Goal: Task Accomplishment & Management: Use online tool/utility

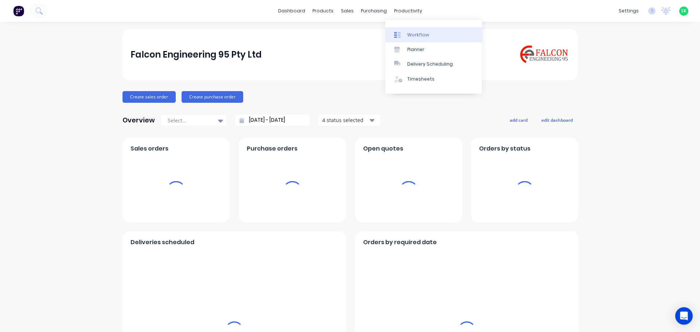
click at [416, 32] on div "Workflow" at bounding box center [418, 35] width 22 height 7
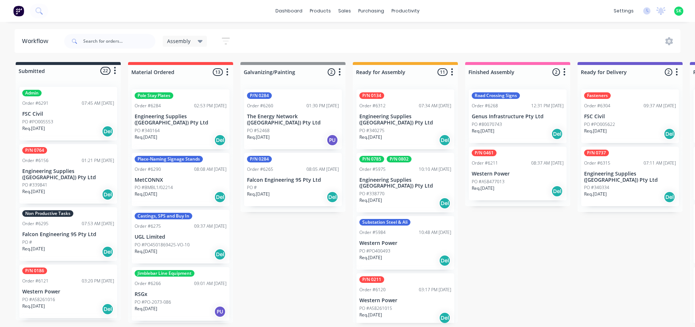
click at [78, 232] on div "Non Productive Tasks Order #6295 07:53 AM [DATE] Falcon Engineering 95 Pty Ltd …" at bounding box center [68, 234] width 98 height 54
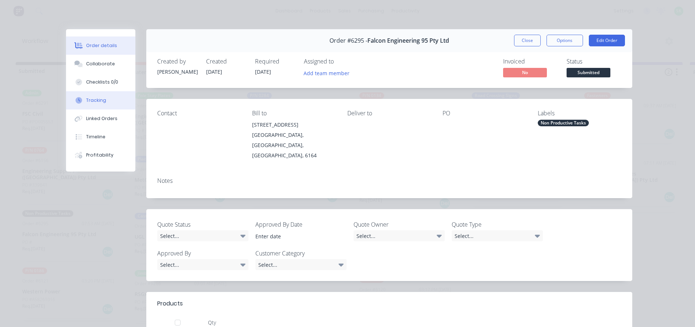
click at [90, 100] on div "Tracking" at bounding box center [96, 100] width 20 height 7
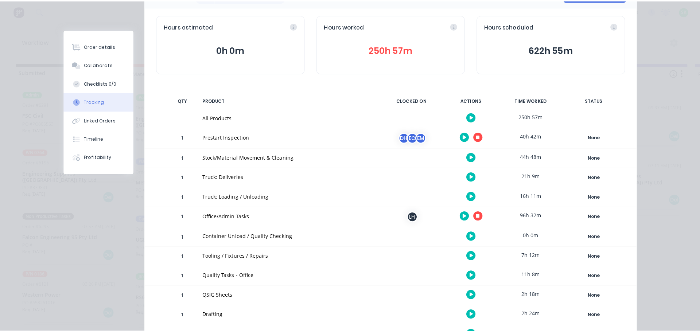
scroll to position [109, 0]
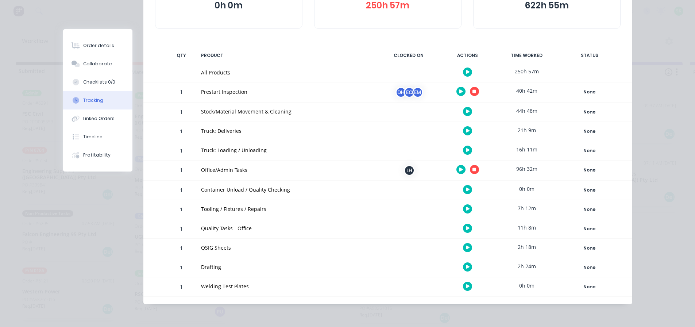
click at [473, 91] on icon "button" at bounding box center [474, 92] width 4 height 4
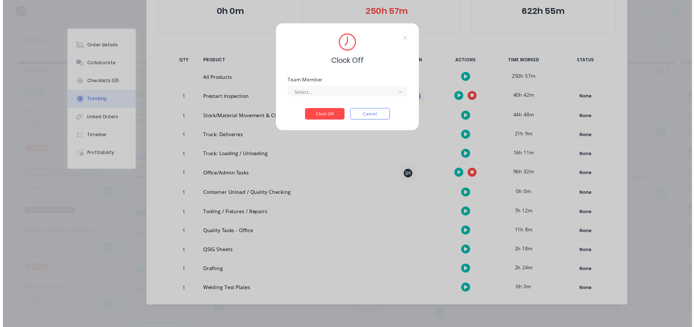
scroll to position [104, 0]
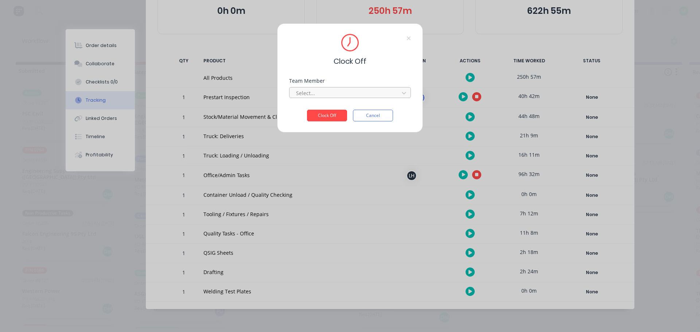
drag, startPoint x: 338, startPoint y: 101, endPoint x: 336, endPoint y: 96, distance: 5.4
click at [338, 101] on div "Team Member Select..." at bounding box center [350, 93] width 122 height 31
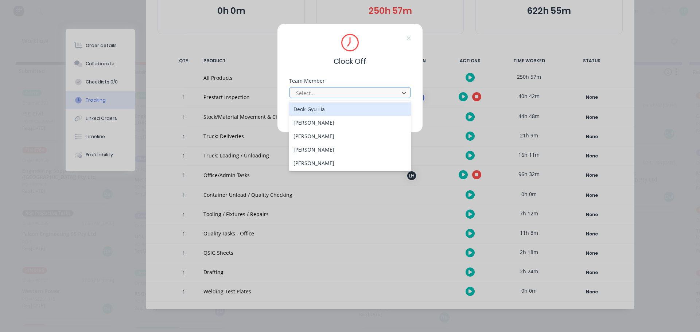
click at [335, 90] on div at bounding box center [345, 93] width 100 height 9
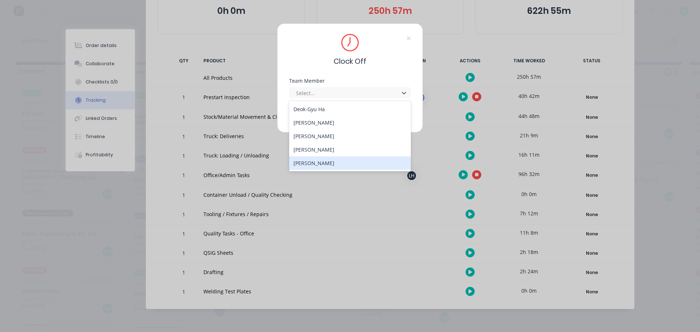
click at [322, 163] on div "[PERSON_NAME]" at bounding box center [350, 162] width 122 height 13
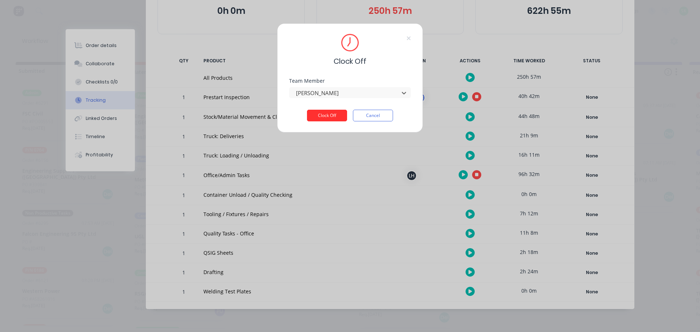
click at [333, 118] on button "Clock Off" at bounding box center [327, 116] width 40 height 12
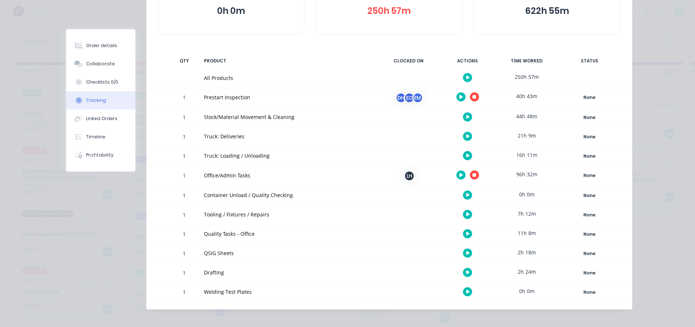
scroll to position [0, 0]
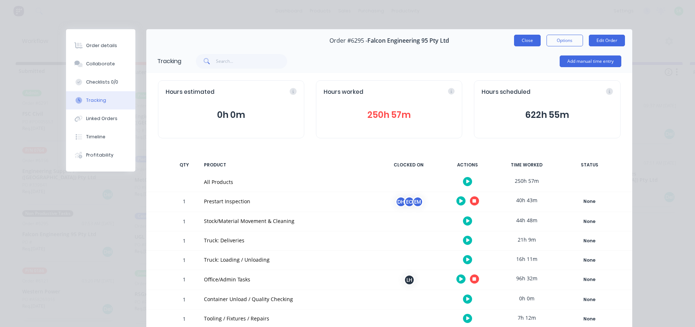
click at [515, 43] on button "Close" at bounding box center [527, 41] width 27 height 12
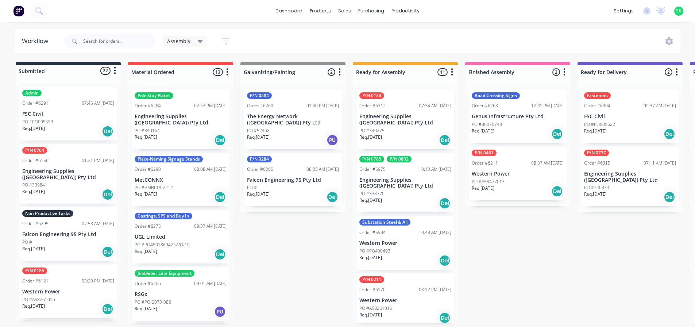
click at [406, 190] on div "PO #338770" at bounding box center [405, 193] width 92 height 7
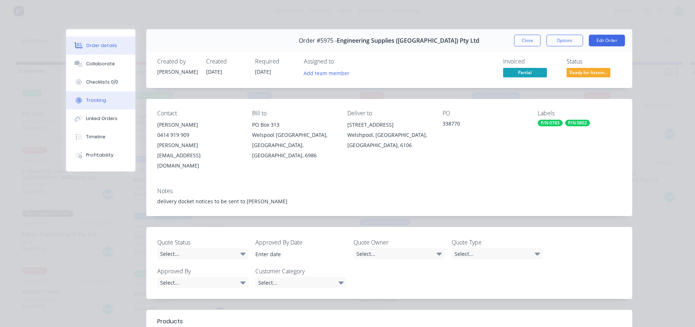
click at [108, 100] on button "Tracking" at bounding box center [100, 100] width 69 height 18
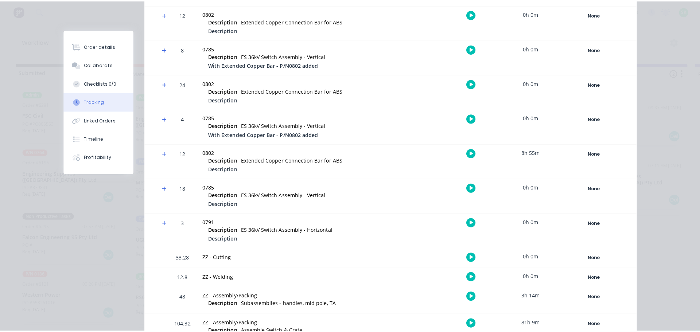
scroll to position [399, 0]
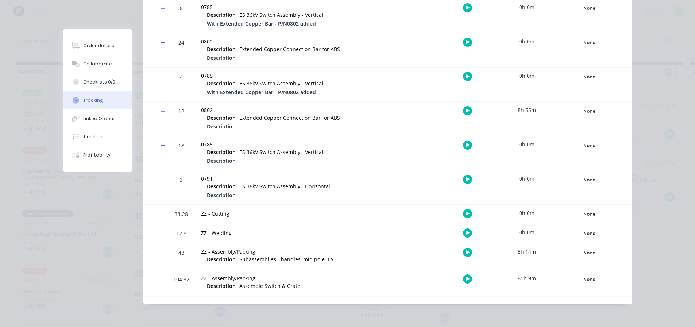
click at [466, 281] on button "button" at bounding box center [467, 278] width 9 height 9
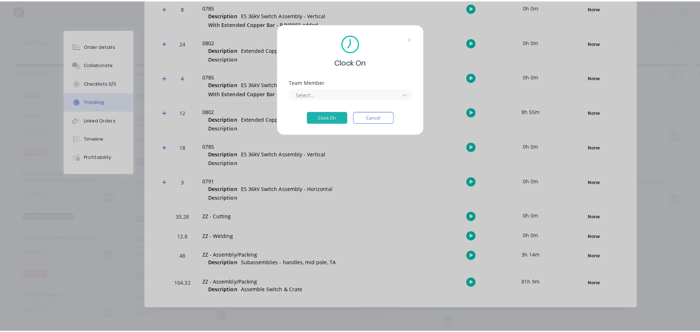
scroll to position [394, 0]
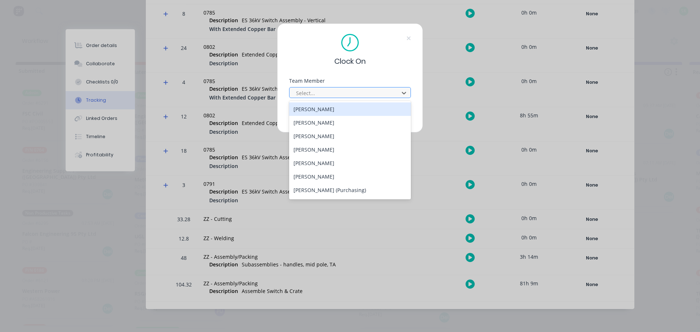
click at [357, 94] on div at bounding box center [345, 93] width 100 height 9
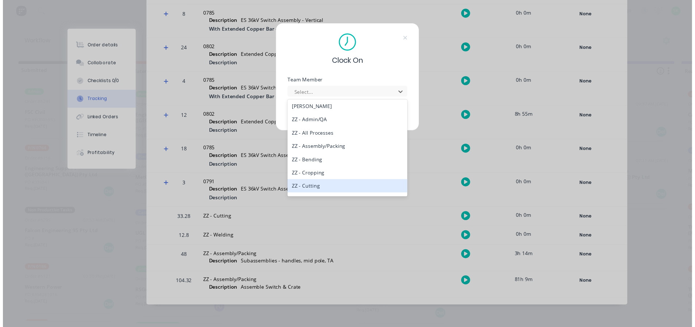
scroll to position [347, 0]
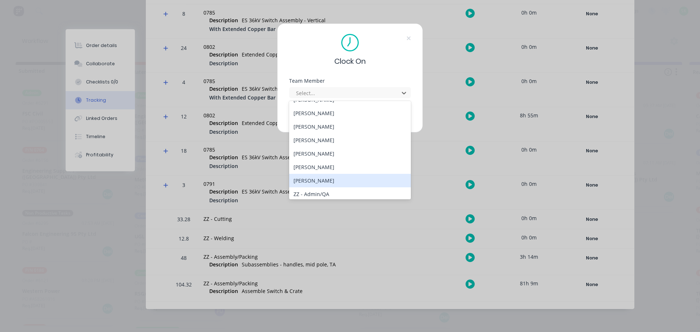
click at [323, 178] on div "[PERSON_NAME]" at bounding box center [350, 180] width 122 height 13
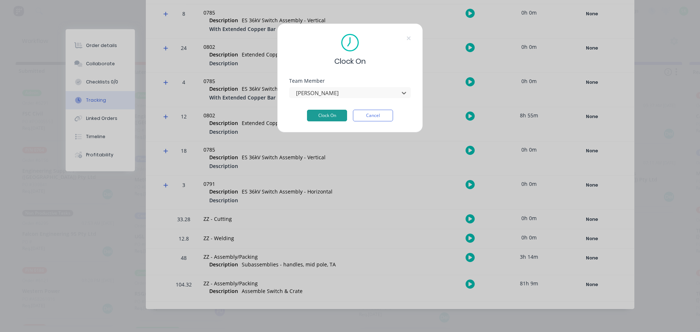
click at [337, 117] on button "Clock On" at bounding box center [327, 116] width 40 height 12
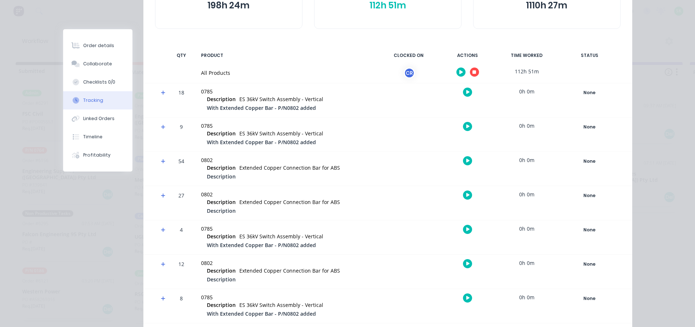
scroll to position [102, 0]
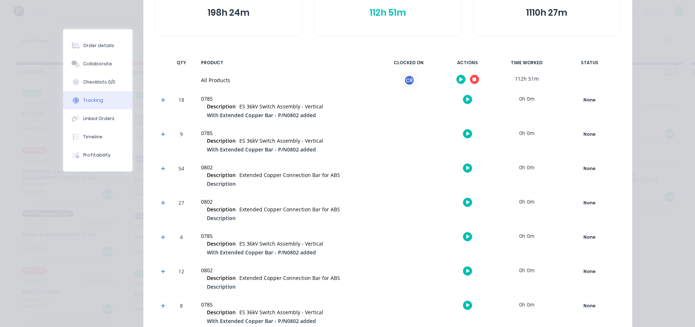
click at [473, 78] on icon "button" at bounding box center [474, 80] width 4 height 4
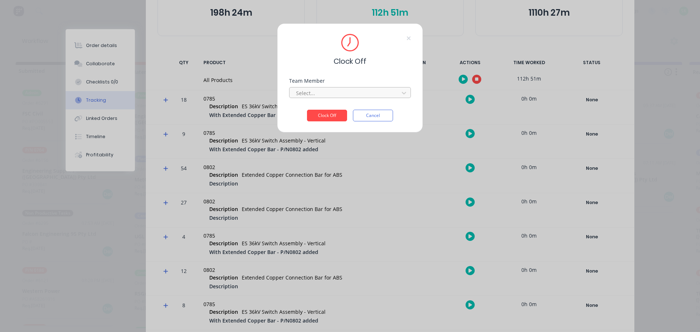
click at [322, 95] on div at bounding box center [345, 93] width 100 height 9
click at [316, 108] on div "[PERSON_NAME]" at bounding box center [350, 108] width 122 height 13
click at [318, 116] on button "Clock Off" at bounding box center [327, 116] width 40 height 12
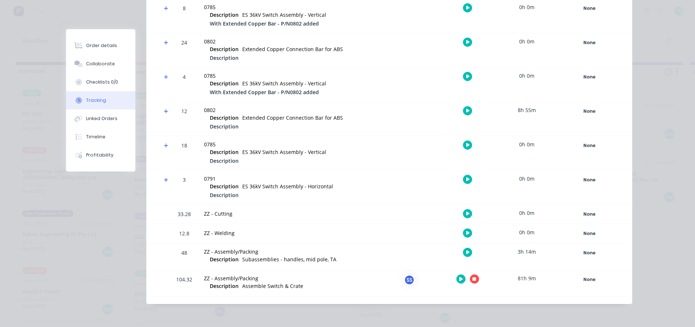
click at [458, 275] on button "button" at bounding box center [460, 278] width 9 height 9
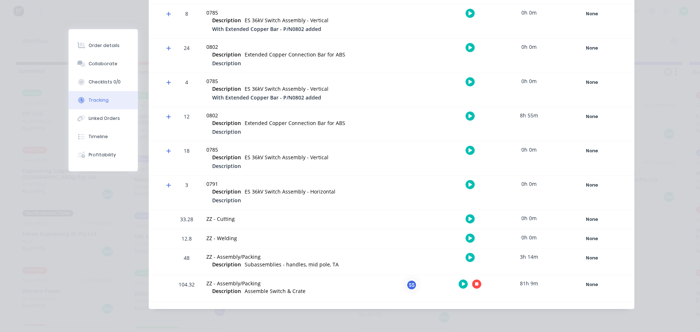
scroll to position [393, 0]
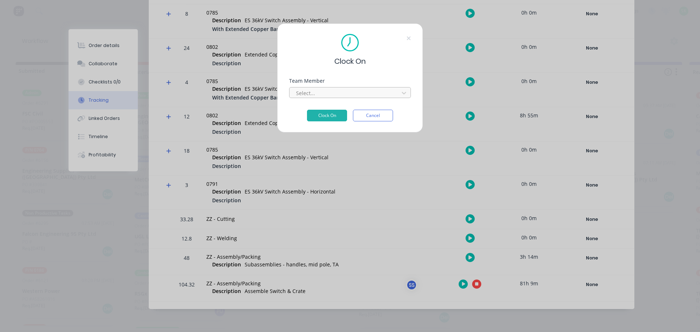
click at [370, 93] on div at bounding box center [345, 93] width 100 height 9
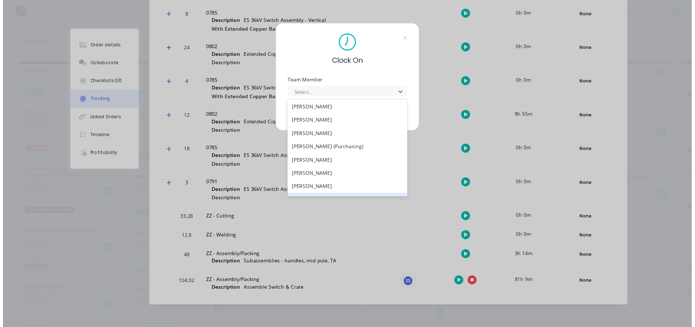
scroll to position [36, 0]
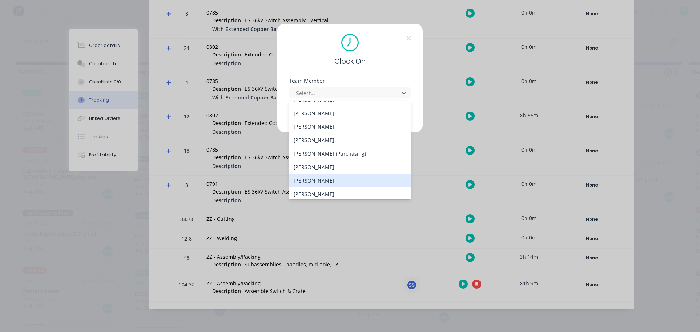
click at [330, 181] on div "[PERSON_NAME]" at bounding box center [350, 180] width 122 height 13
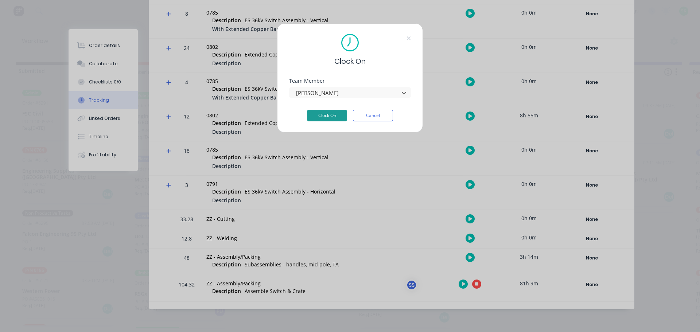
click at [333, 116] on button "Clock On" at bounding box center [327, 116] width 40 height 12
